Goal: Obtain resource: Download file/media

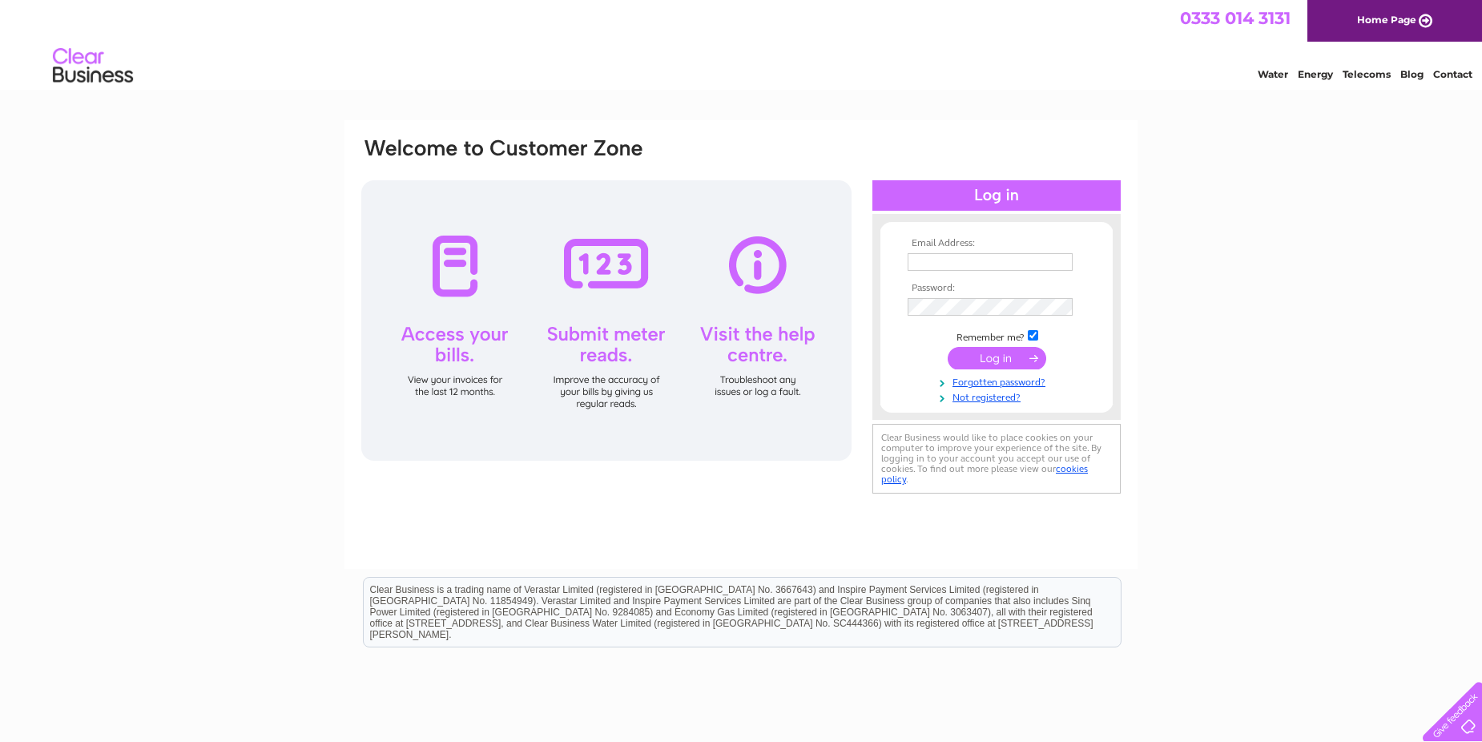
type input "purchase.ledger@webuyanycar.com"
click at [1001, 358] on input "submit" at bounding box center [997, 358] width 99 height 22
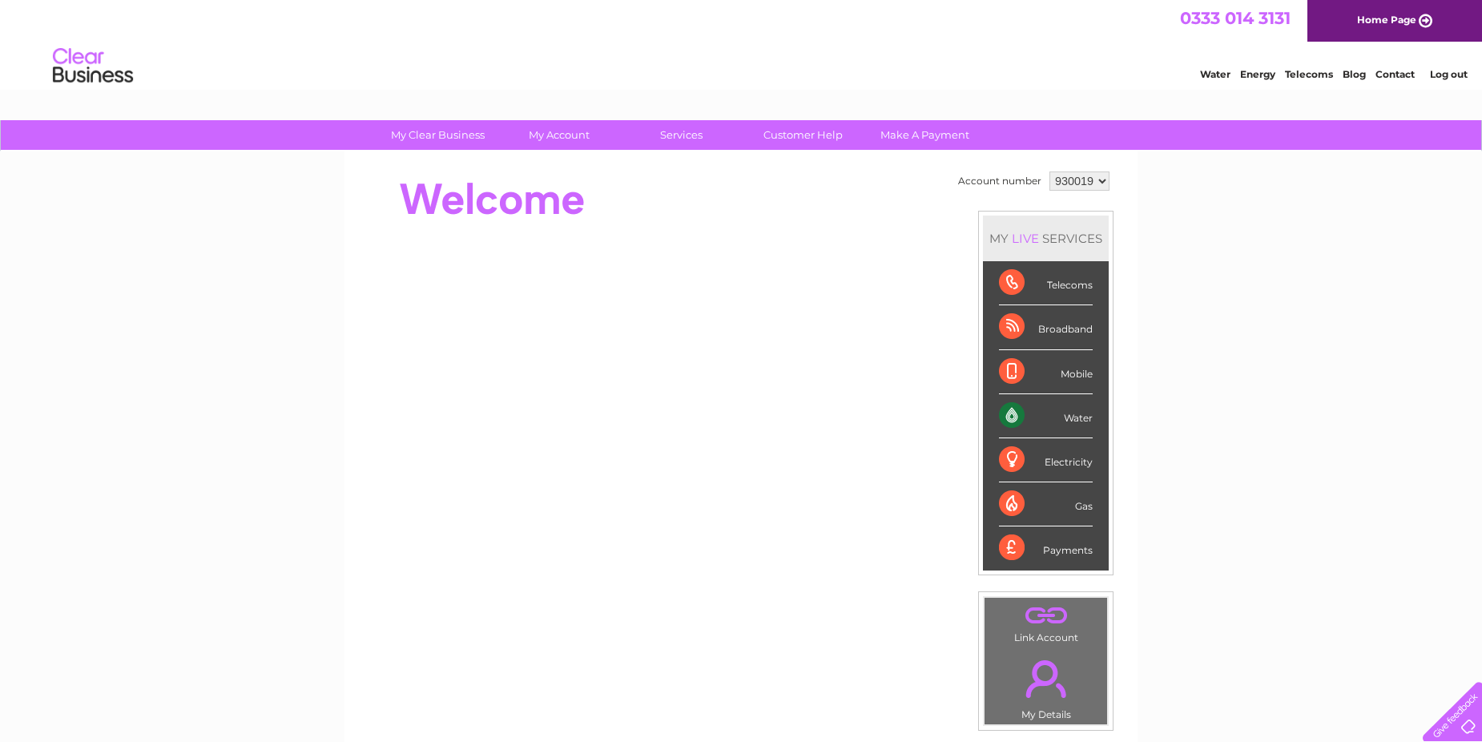
click at [1087, 179] on select "930019 956246 992423" at bounding box center [1080, 180] width 60 height 19
select select "956246"
click at [1050, 171] on select "930019 956246 992423" at bounding box center [1080, 180] width 60 height 19
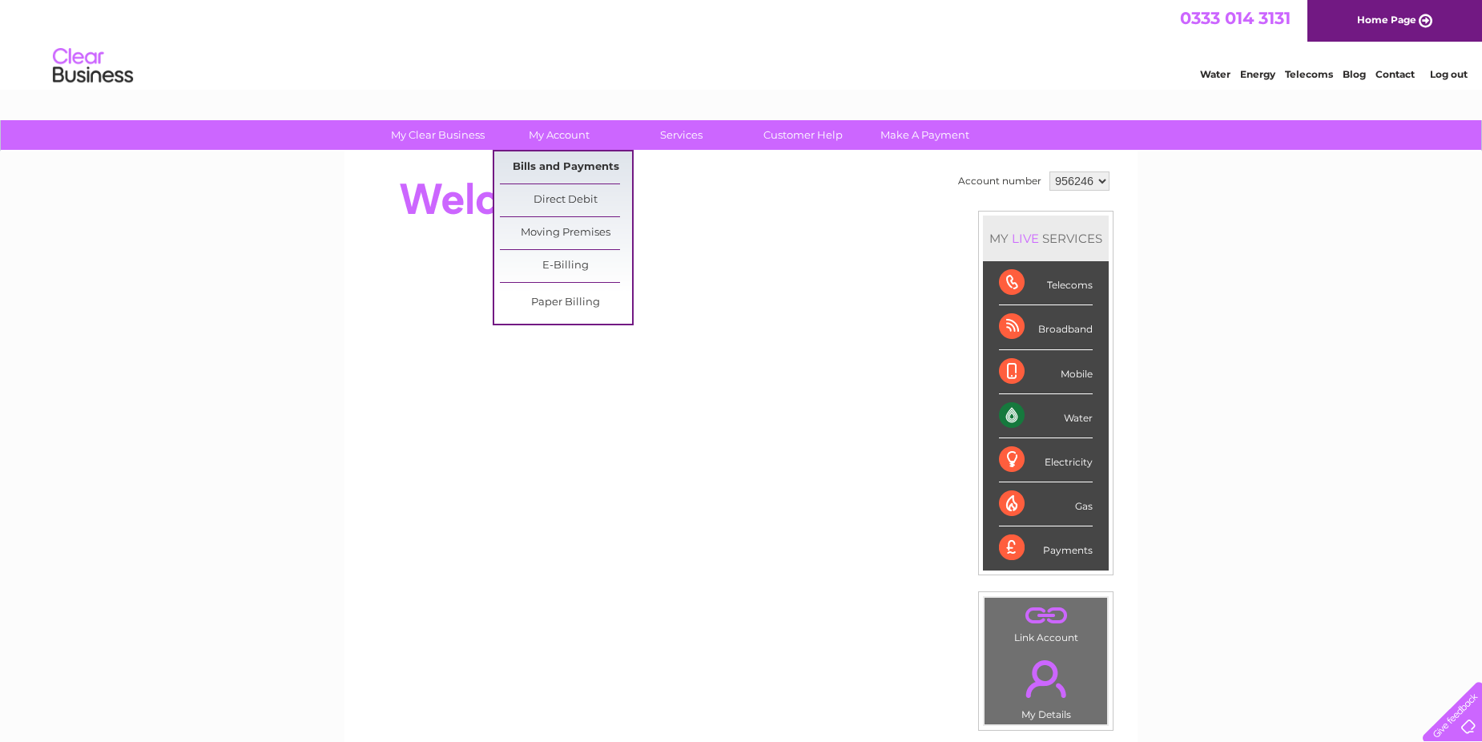
click at [566, 162] on link "Bills and Payments" at bounding box center [566, 167] width 132 height 32
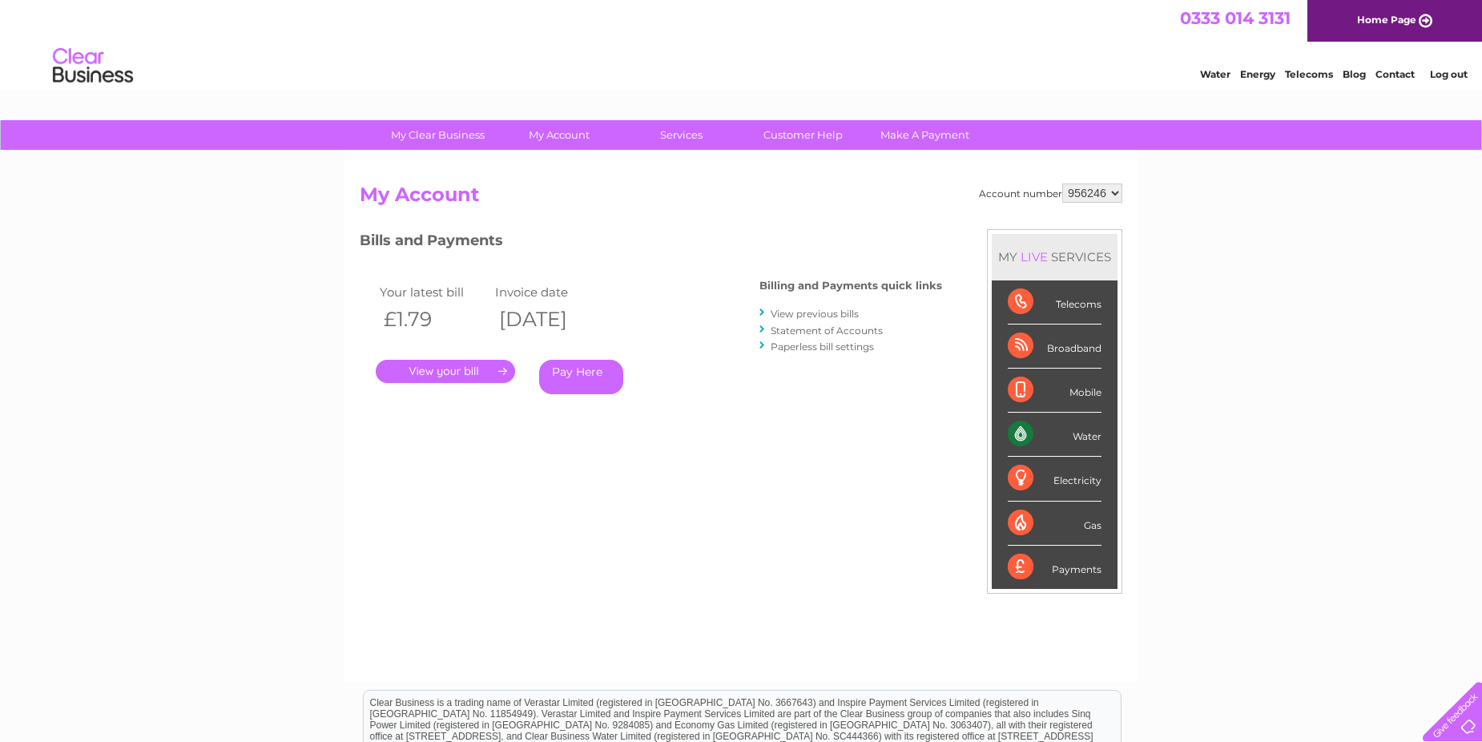
click at [450, 362] on link "." at bounding box center [445, 371] width 139 height 23
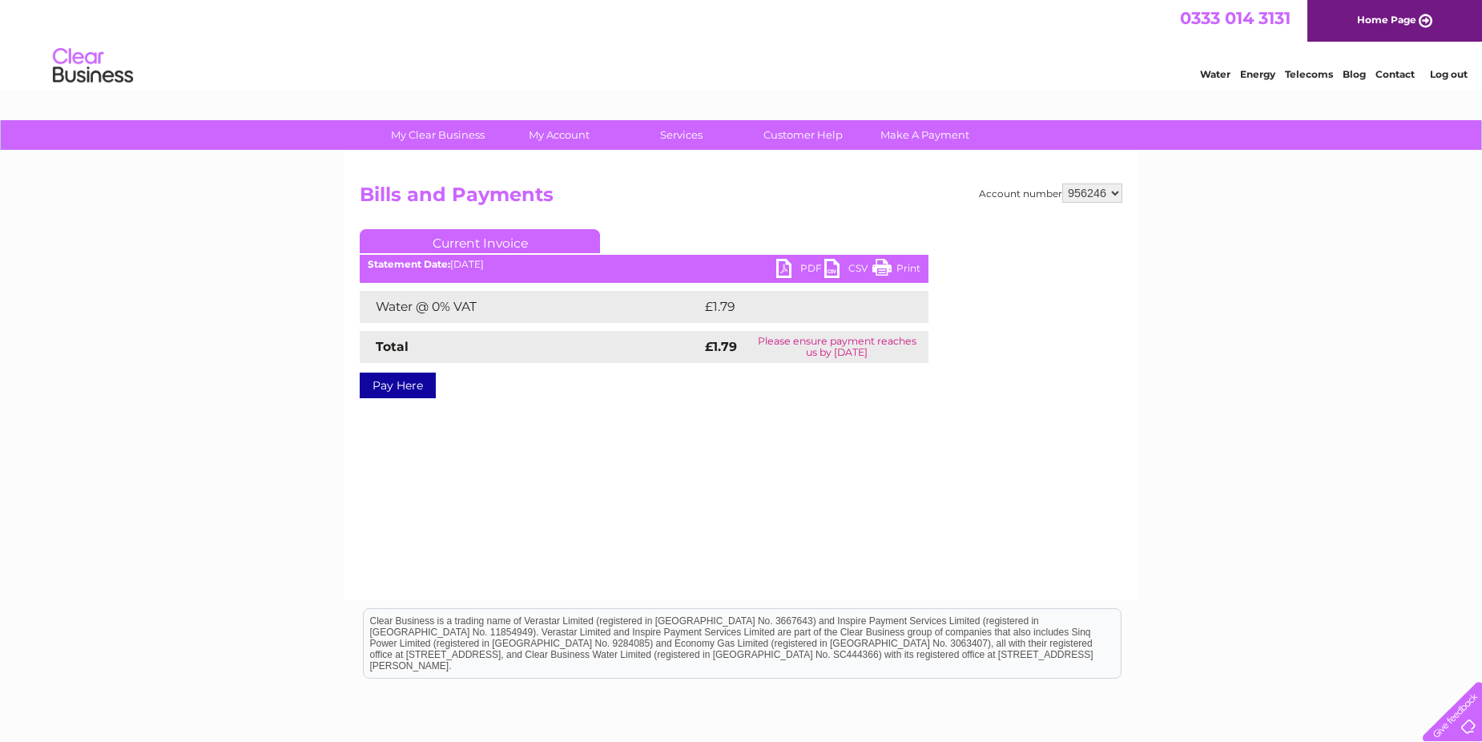
click at [801, 263] on link "PDF" at bounding box center [800, 270] width 48 height 23
click at [1084, 195] on select "930019 956246 992423" at bounding box center [1093, 192] width 60 height 19
select select "930019"
click at [1063, 183] on select "930019 956246 992423" at bounding box center [1093, 192] width 60 height 19
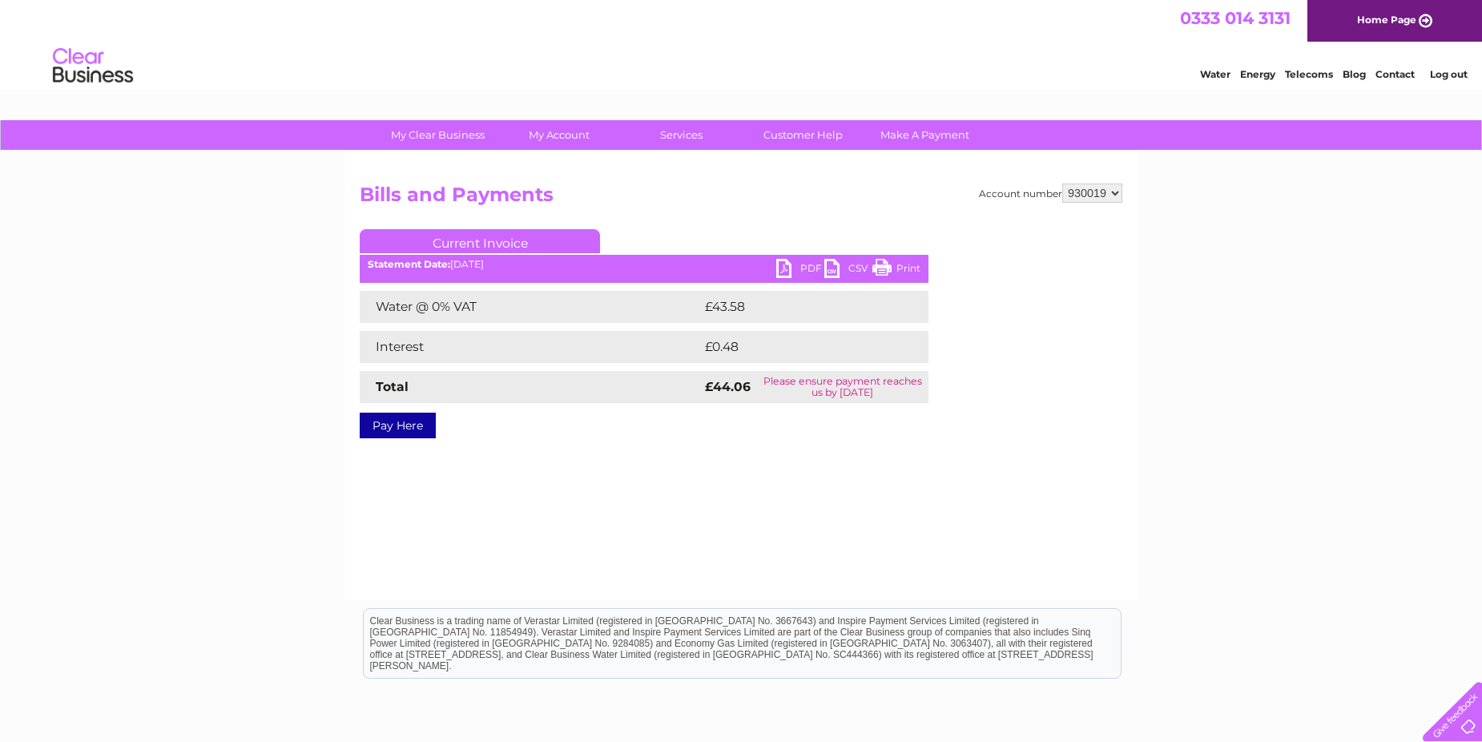
click at [800, 265] on link "PDF" at bounding box center [800, 270] width 48 height 23
click at [1085, 194] on select "930019 956246 992423" at bounding box center [1093, 192] width 60 height 19
select select "992423"
click at [1063, 183] on select "930019 956246 992423" at bounding box center [1093, 192] width 60 height 19
click at [801, 267] on link "PDF" at bounding box center [800, 270] width 48 height 23
